Goal: Browse casually

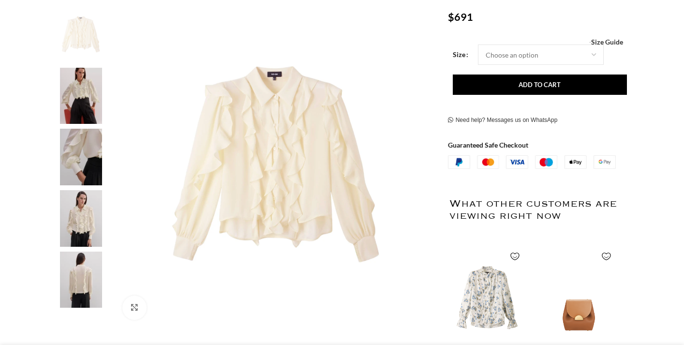
scroll to position [197, 0]
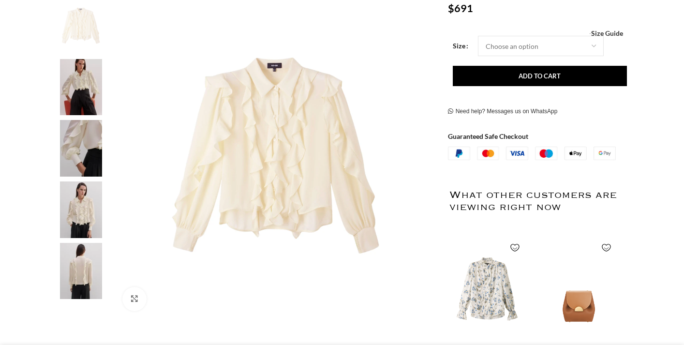
click at [271, 141] on img at bounding box center [275, 158] width 321 height 321
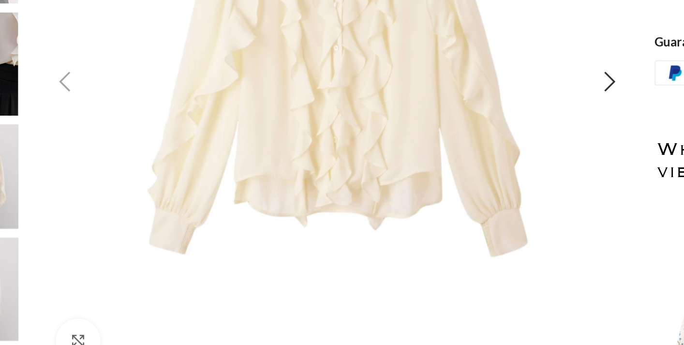
scroll to position [196, 0]
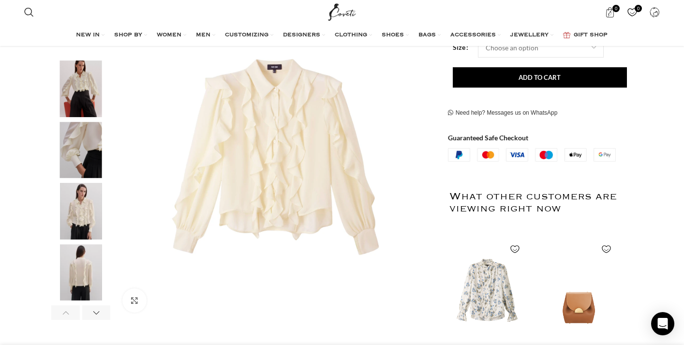
click at [82, 145] on img "3 / 6" at bounding box center [80, 150] width 59 height 57
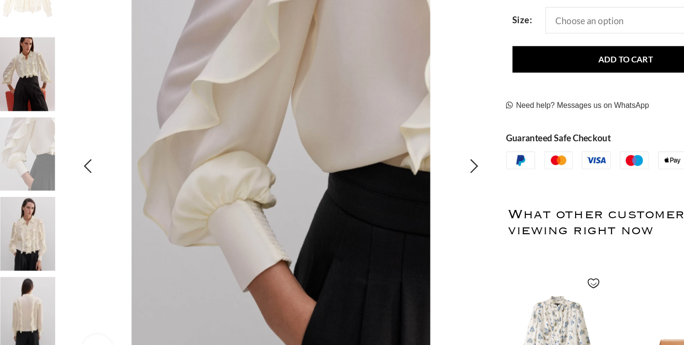
scroll to position [0, 408]
click at [80, 233] on img "4 / 6" at bounding box center [80, 231] width 59 height 57
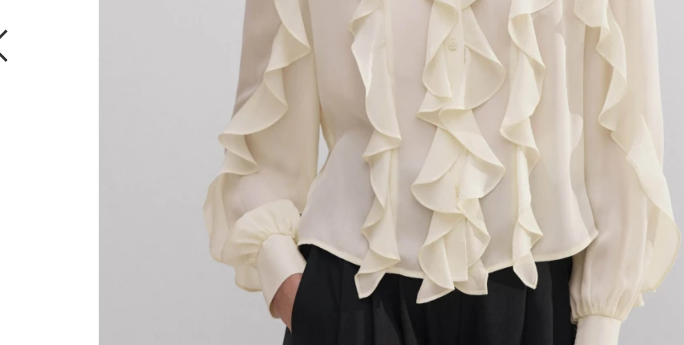
scroll to position [0, 509]
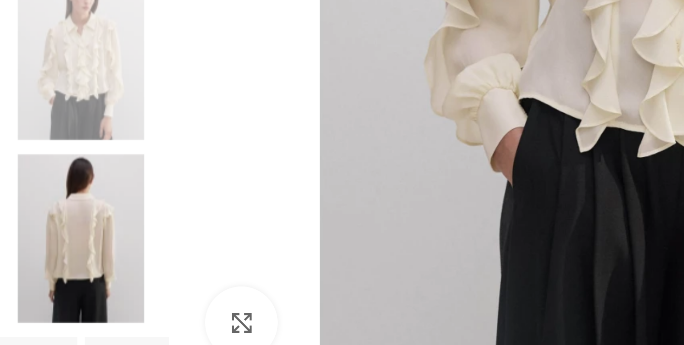
click at [82, 289] on img "5 / 6" at bounding box center [80, 293] width 59 height 57
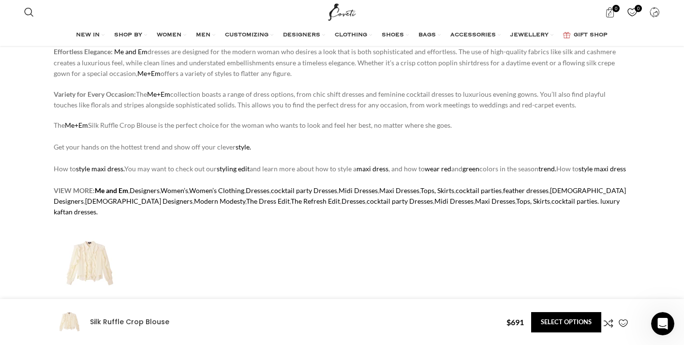
scroll to position [822, 0]
